Goal: Use online tool/utility

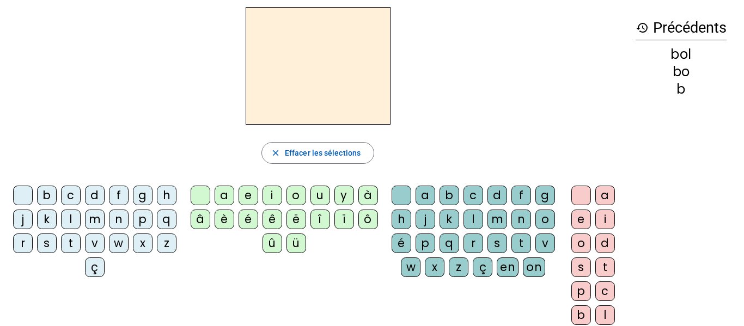
scroll to position [11, 0]
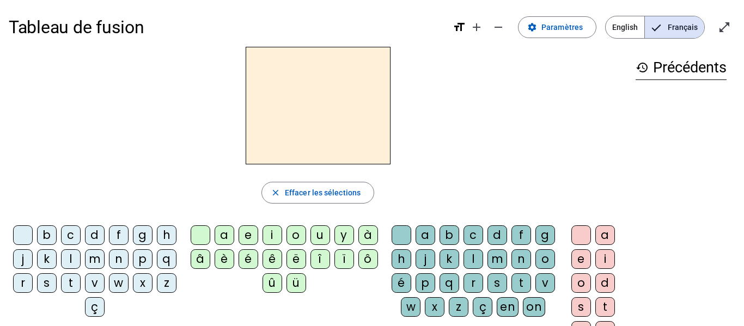
scroll to position [2, 0]
click at [676, 72] on h3 "history Précédents" at bounding box center [680, 67] width 91 height 25
click at [644, 71] on mat-icon "history" at bounding box center [641, 66] width 13 height 13
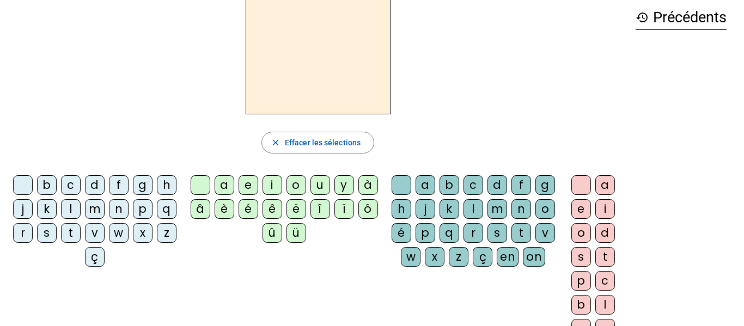
scroll to position [47, 0]
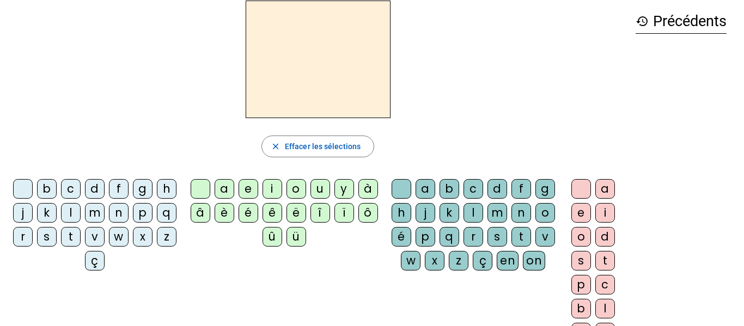
click at [248, 211] on div "é" at bounding box center [248, 213] width 20 height 20
click at [511, 247] on div "t" at bounding box center [521, 237] width 20 height 20
click at [249, 211] on div "é" at bounding box center [248, 213] width 20 height 20
click at [248, 211] on div "é" at bounding box center [248, 213] width 20 height 20
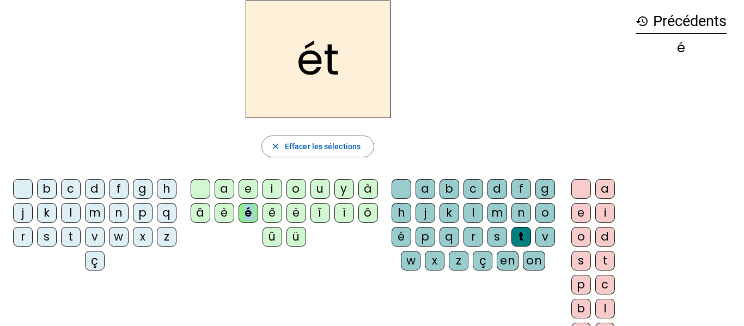
click at [248, 212] on div "é" at bounding box center [248, 213] width 20 height 20
click at [346, 60] on h2 "ét" at bounding box center [318, 60] width 145 height 118
click at [246, 217] on div "é" at bounding box center [248, 213] width 20 height 20
click at [319, 149] on span "Effacer les sélections" at bounding box center [323, 146] width 76 height 13
click at [57, 188] on div "b" at bounding box center [47, 189] width 20 height 20
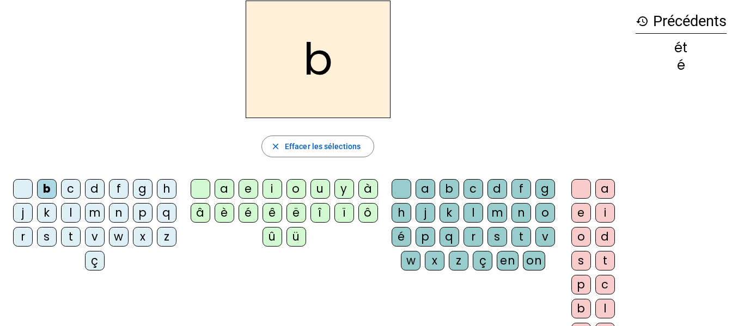
click at [247, 210] on div "é" at bounding box center [248, 213] width 20 height 20
click at [56, 188] on div "b" at bounding box center [47, 189] width 20 height 20
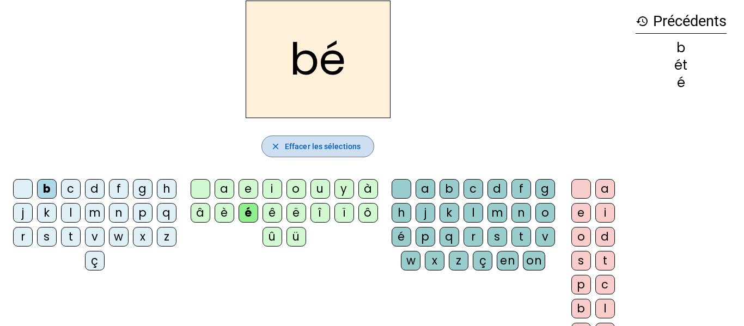
click at [293, 152] on span "Effacer les sélections" at bounding box center [323, 146] width 76 height 13
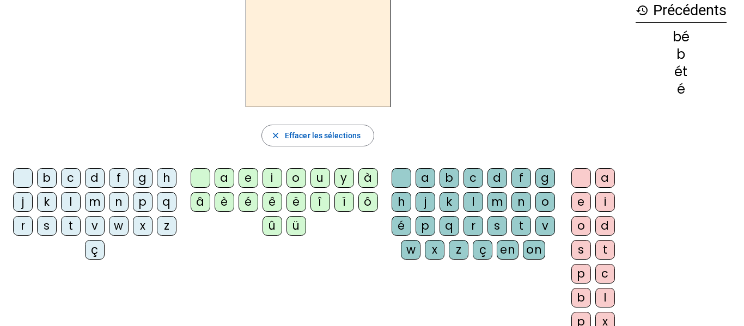
scroll to position [57, 0]
click at [57, 228] on div "s" at bounding box center [47, 227] width 20 height 20
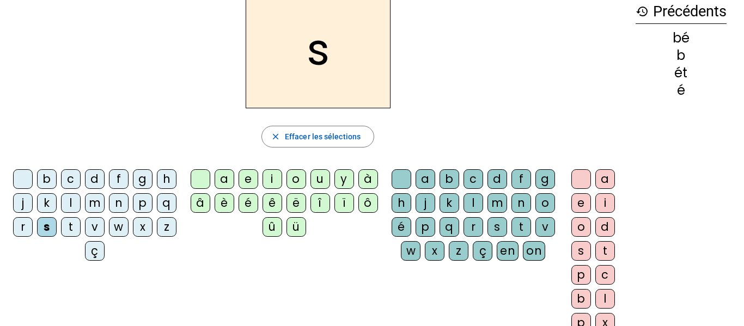
click at [81, 228] on div "t" at bounding box center [71, 227] width 20 height 20
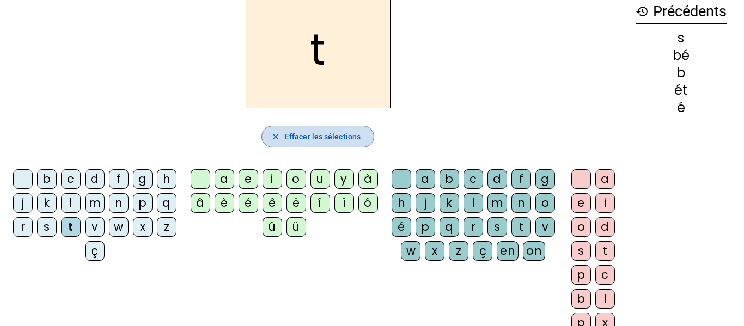
click at [339, 131] on span "Effacer les sélections" at bounding box center [323, 136] width 76 height 13
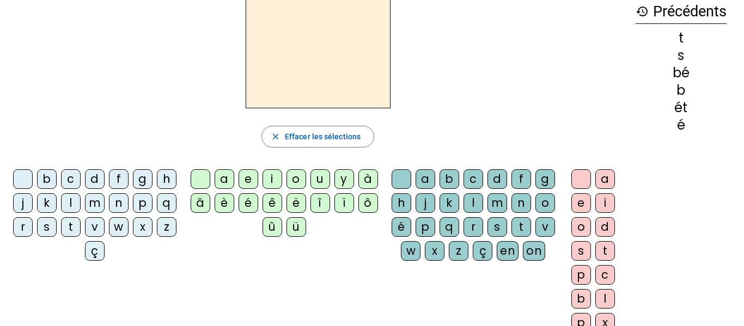
click at [57, 225] on div "s" at bounding box center [47, 227] width 20 height 20
click at [81, 227] on div "t" at bounding box center [71, 227] width 20 height 20
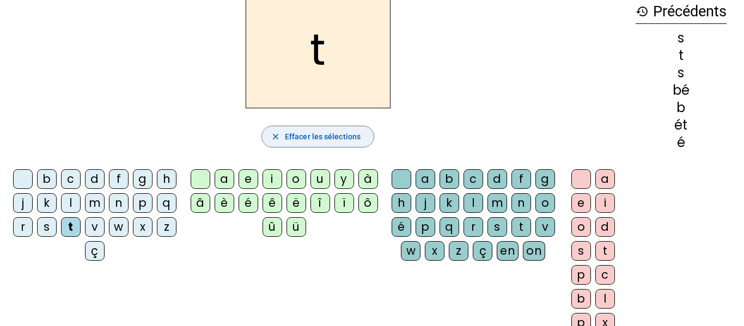
click at [289, 141] on span "Effacer les sélections" at bounding box center [323, 136] width 76 height 13
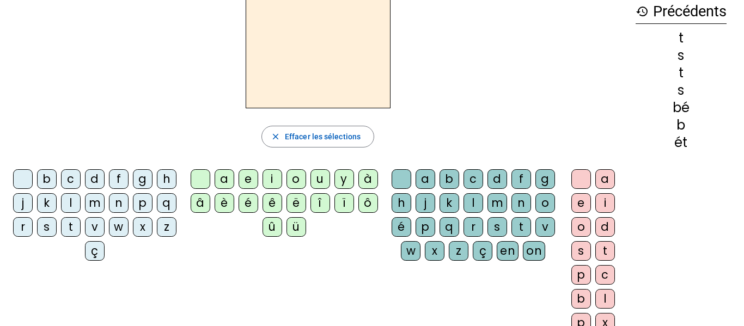
click at [57, 229] on div "s" at bounding box center [47, 227] width 20 height 20
click at [243, 185] on div "e" at bounding box center [248, 179] width 20 height 20
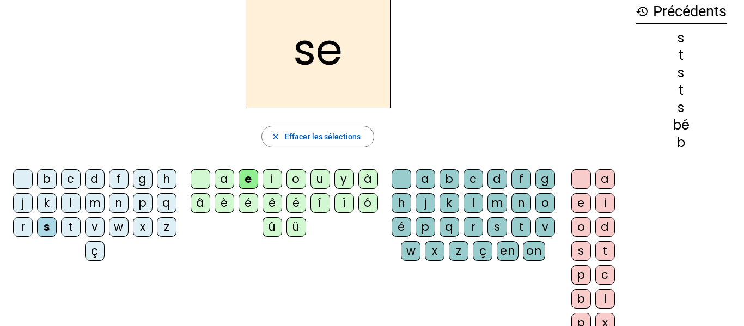
click at [33, 227] on div "r" at bounding box center [23, 227] width 20 height 20
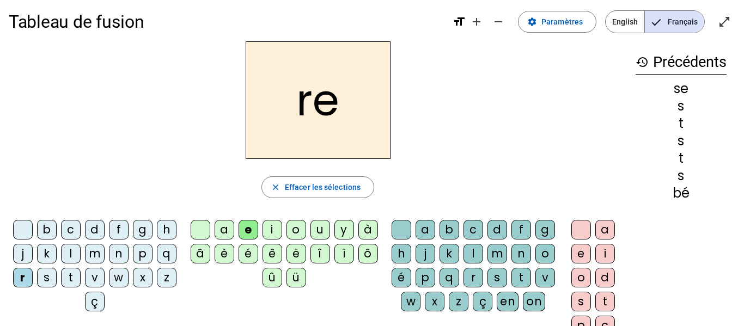
scroll to position [8, 0]
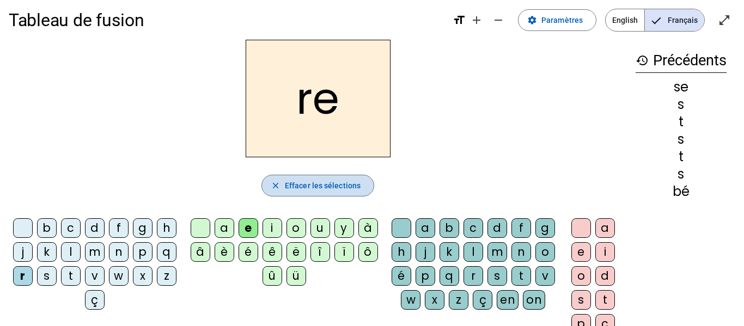
click at [321, 187] on span "Effacer les sélections" at bounding box center [323, 185] width 76 height 13
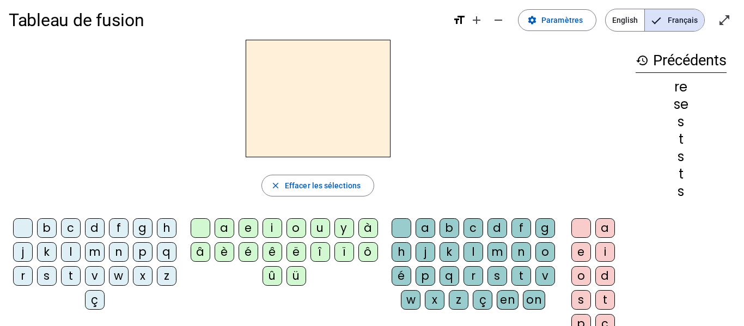
click at [462, 22] on mat-icon "format_size" at bounding box center [458, 20] width 13 height 13
click at [323, 89] on h2 at bounding box center [318, 99] width 145 height 118
click at [315, 88] on h2 at bounding box center [318, 99] width 145 height 118
click at [370, 102] on h2 at bounding box center [318, 99] width 145 height 118
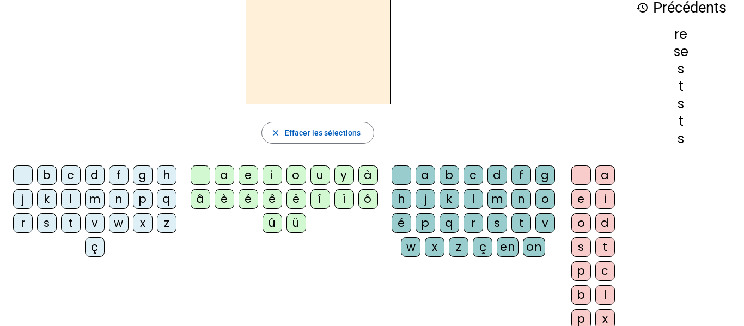
scroll to position [64, 0]
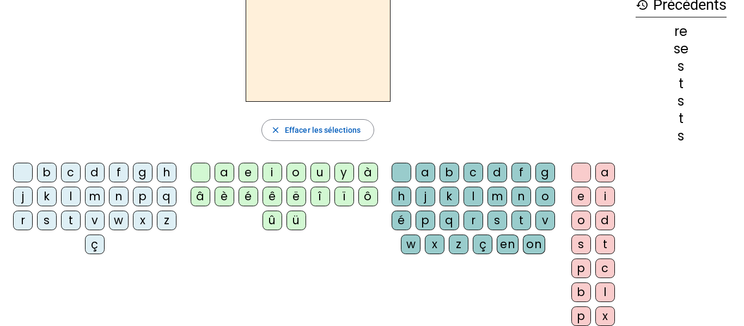
click at [105, 198] on div "m" at bounding box center [95, 197] width 20 height 20
click at [299, 167] on div "o" at bounding box center [296, 173] width 20 height 20
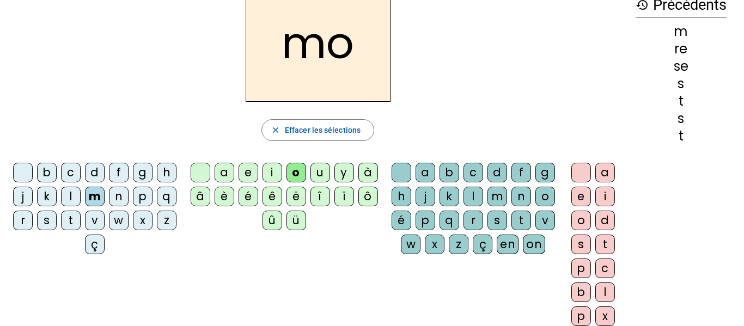
click at [273, 170] on div "i" at bounding box center [272, 173] width 20 height 20
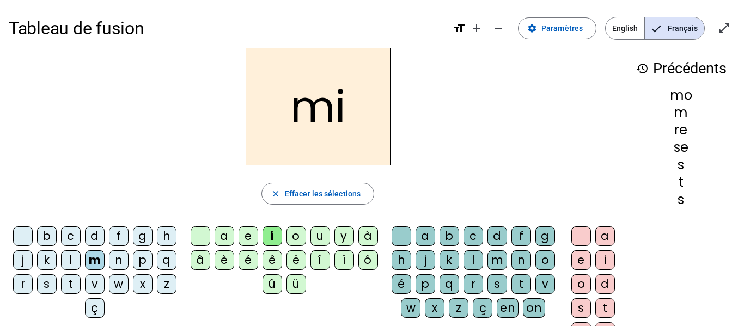
scroll to position [4, 0]
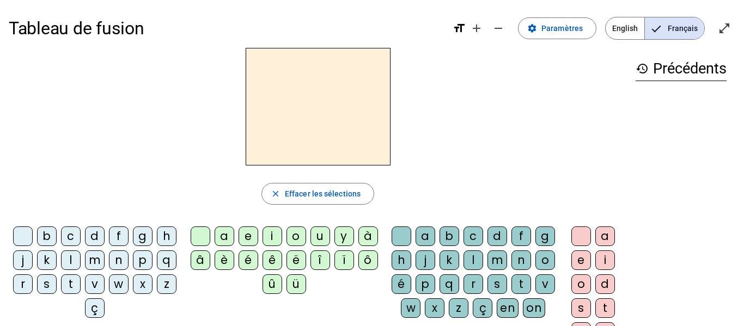
click at [314, 88] on h2 at bounding box center [318, 107] width 145 height 118
click at [105, 261] on div "m" at bounding box center [95, 260] width 20 height 20
click at [535, 270] on div "o" at bounding box center [545, 260] width 20 height 20
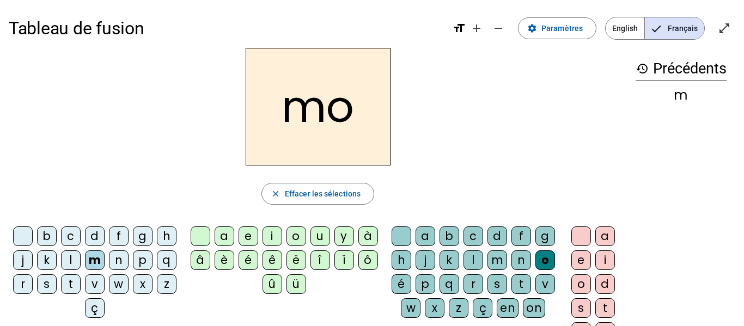
click at [274, 230] on div "i" at bounding box center [272, 237] width 20 height 20
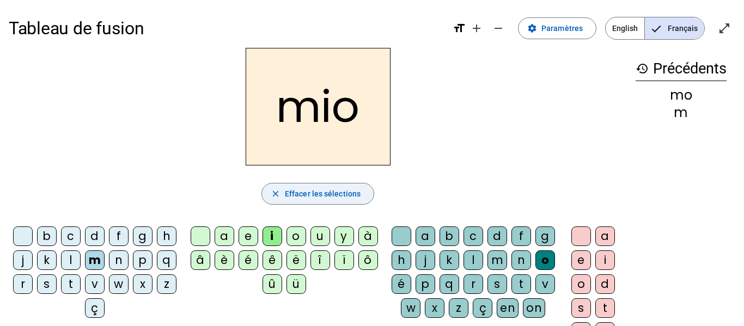
click at [322, 191] on span "Effacer les sélections" at bounding box center [323, 193] width 76 height 13
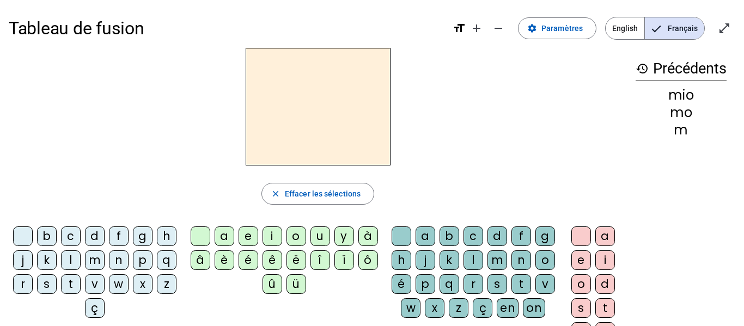
click at [57, 283] on div "s" at bounding box center [47, 284] width 20 height 20
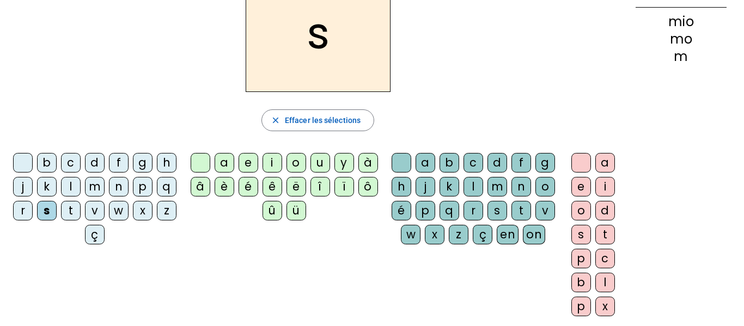
scroll to position [76, 0]
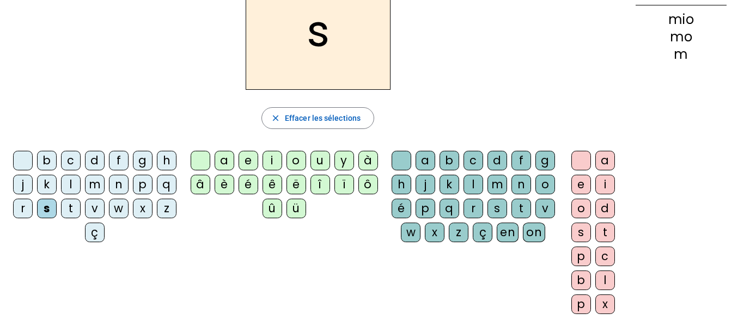
click at [81, 207] on div "t" at bounding box center [71, 209] width 20 height 20
click at [535, 194] on div "o" at bounding box center [545, 185] width 20 height 20
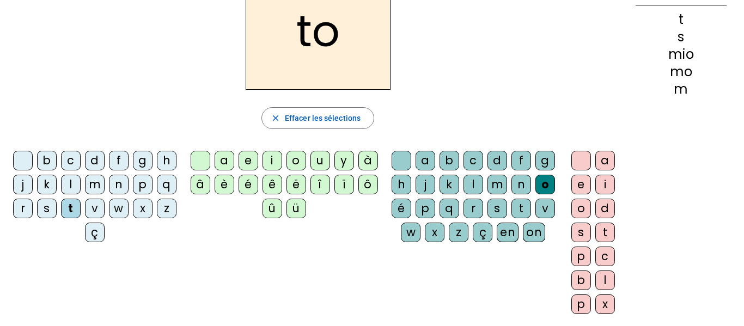
click at [272, 162] on div "i" at bounding box center [272, 161] width 20 height 20
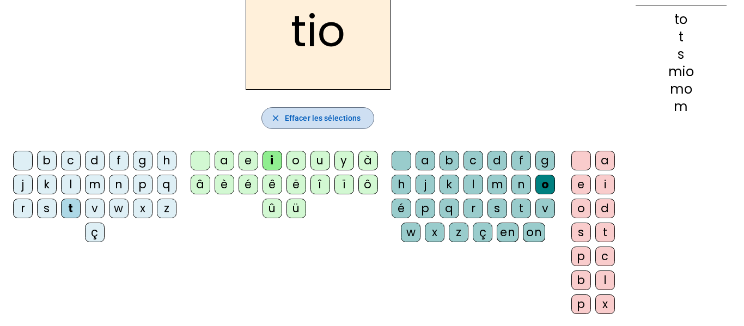
click at [320, 118] on span "Effacer les sélections" at bounding box center [323, 118] width 76 height 13
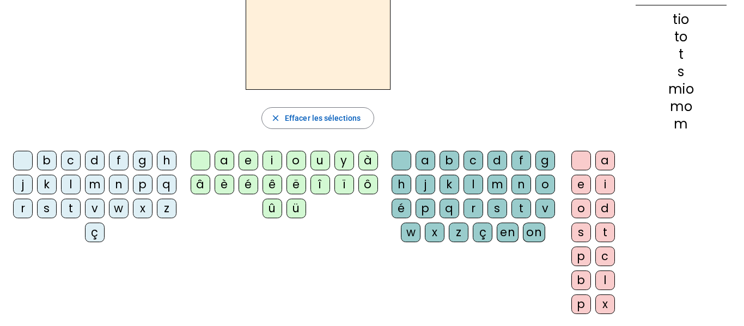
click at [81, 212] on div "t" at bounding box center [71, 209] width 20 height 20
click at [535, 194] on div "o" at bounding box center [545, 185] width 20 height 20
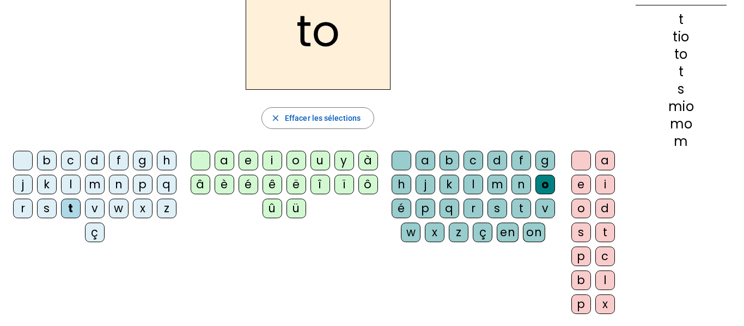
click at [273, 160] on div "i" at bounding box center [272, 161] width 20 height 20
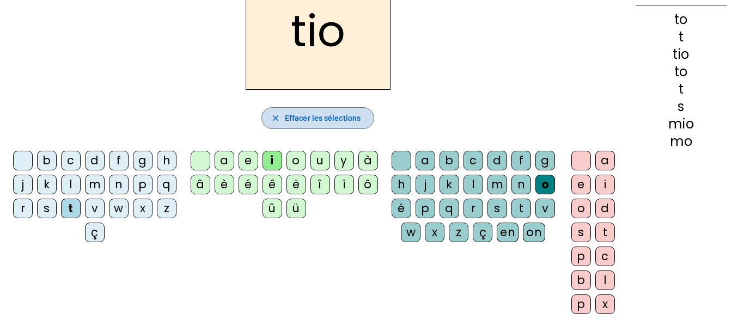
click at [317, 119] on span "Effacer les sélections" at bounding box center [323, 118] width 76 height 13
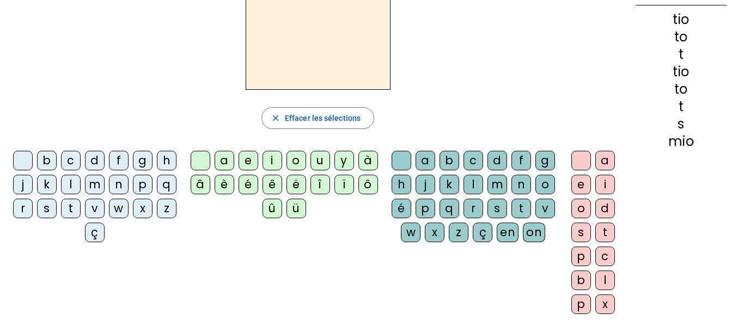
click at [81, 205] on div "t" at bounding box center [71, 209] width 20 height 20
click at [297, 156] on div "o" at bounding box center [296, 161] width 20 height 20
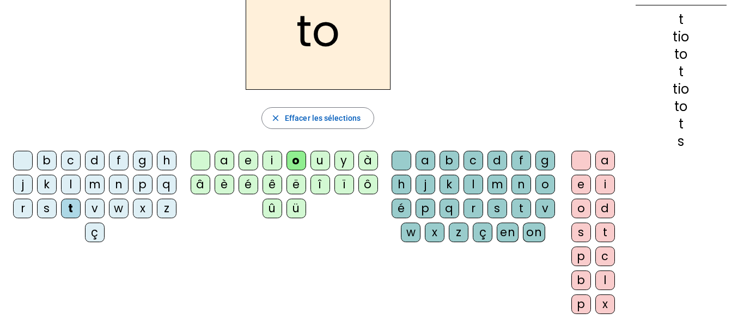
click at [276, 159] on div "i" at bounding box center [272, 161] width 20 height 20
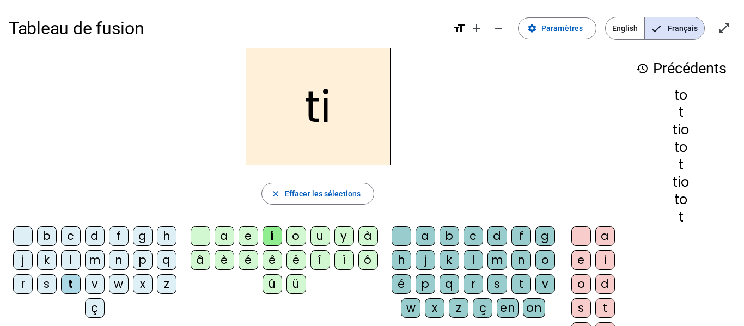
scroll to position [1, 0]
